Goal: Transaction & Acquisition: Purchase product/service

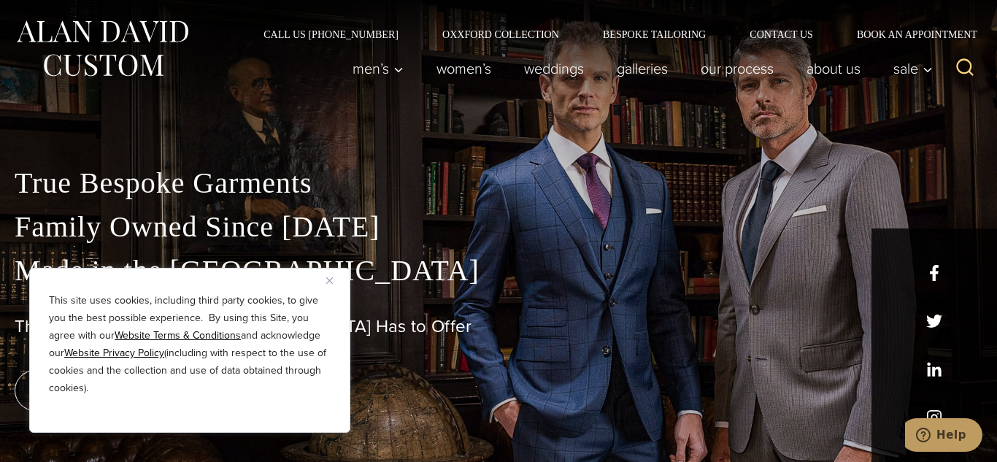
click at [333, 285] on button "Close" at bounding box center [335, 280] width 18 height 18
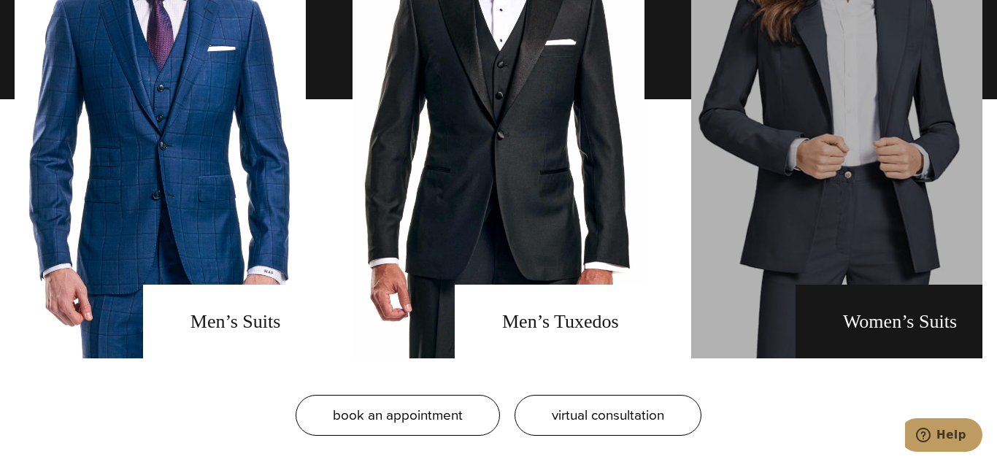
scroll to position [1119, 0]
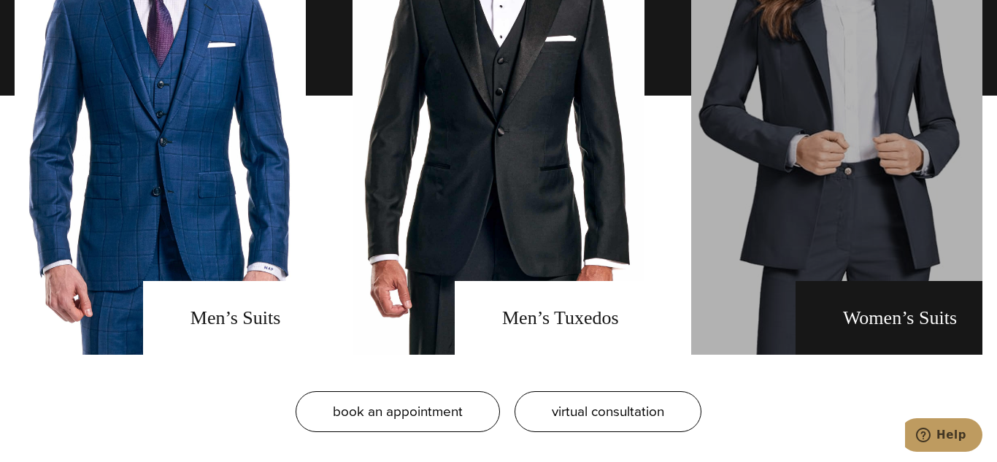
click at [919, 317] on link "Women's Suits" at bounding box center [836, 96] width 291 height 518
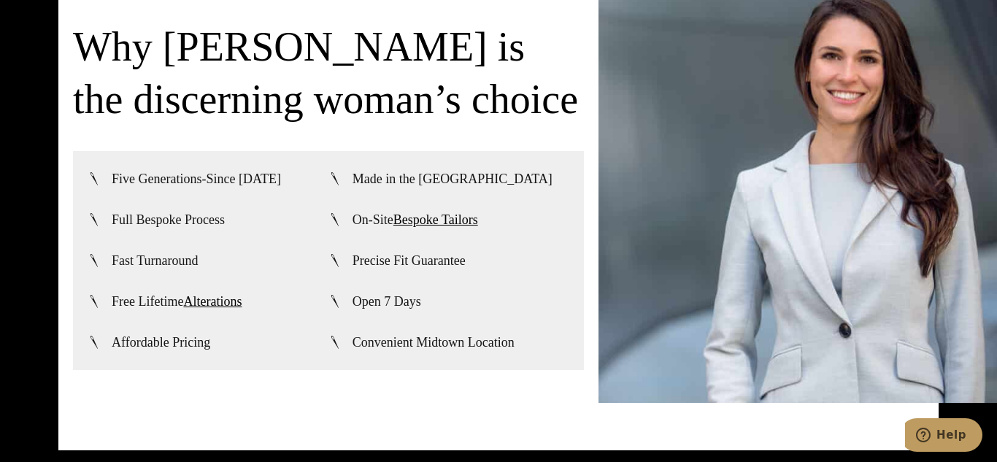
scroll to position [3432, 0]
